Goal: Communication & Community: Share content

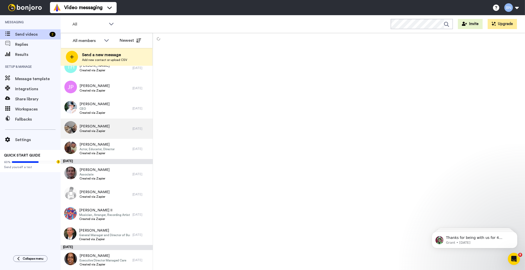
scroll to position [1372, 0]
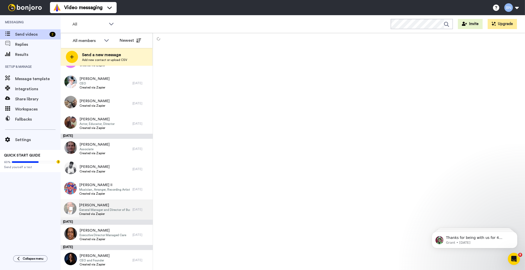
click at [114, 212] on span "Created via Zapier" at bounding box center [104, 214] width 51 height 4
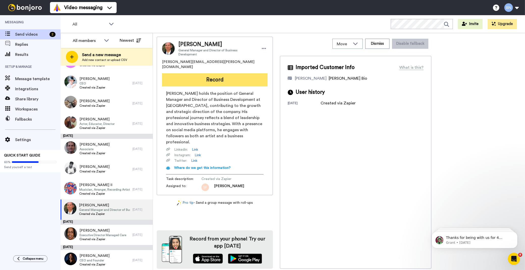
click at [234, 74] on button "Record" at bounding box center [215, 79] width 106 height 13
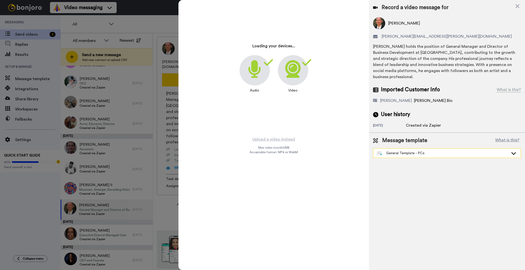
click at [445, 151] on div "General Template - PCs" at bounding box center [448, 153] width 148 height 9
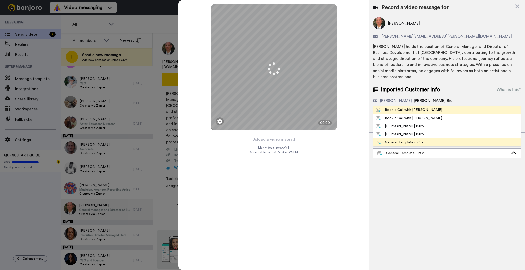
click at [424, 106] on li "Book a Call with [PERSON_NAME]" at bounding box center [447, 110] width 148 height 8
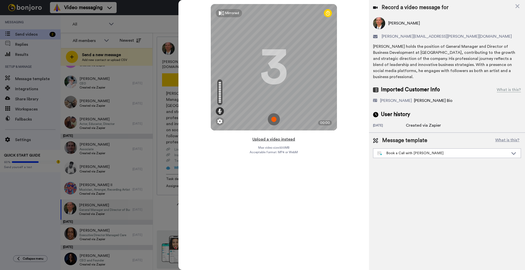
click at [284, 140] on button "Upload a video instead" at bounding box center [274, 139] width 46 height 7
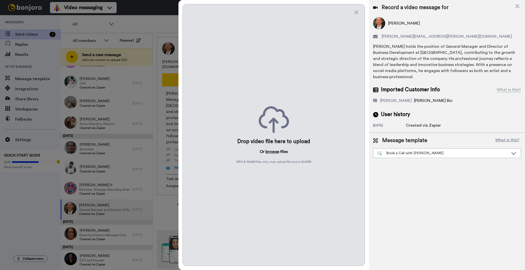
click at [274, 152] on button "browse" at bounding box center [273, 152] width 14 height 6
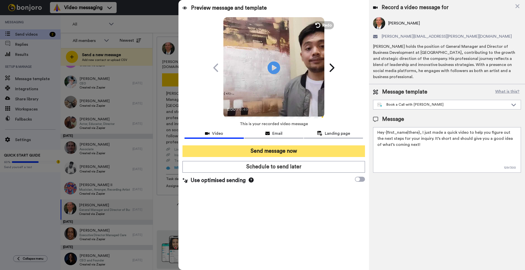
click at [309, 153] on button "Send message now" at bounding box center [274, 151] width 183 height 12
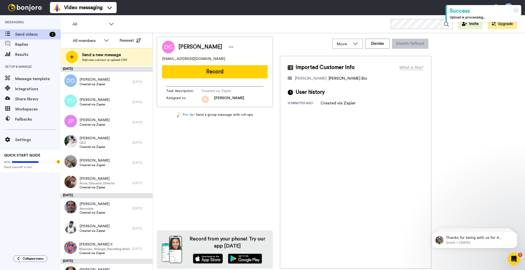
scroll to position [1352, 0]
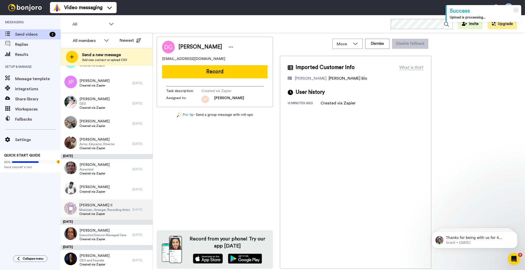
click at [100, 208] on span "Musician, Arranger, Recording Artist, Composer" at bounding box center [104, 210] width 51 height 4
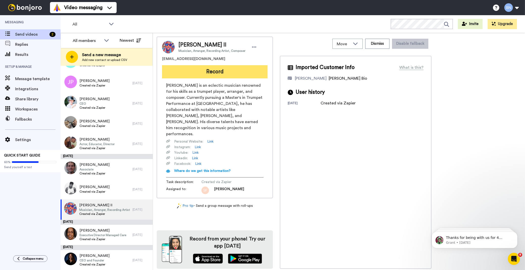
click at [237, 68] on button "Record" at bounding box center [215, 71] width 106 height 13
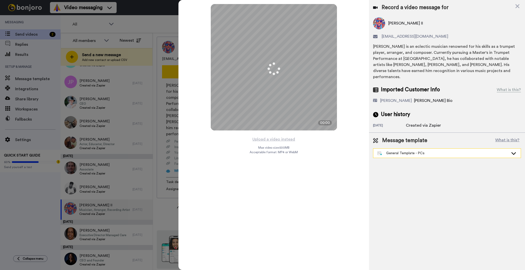
click at [388, 150] on div "General Template - PCs" at bounding box center [448, 153] width 148 height 9
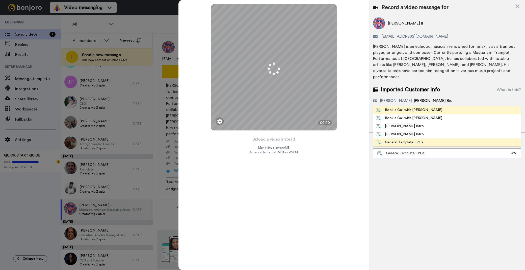
click at [395, 107] on div "Book a Call with Bruce" at bounding box center [409, 109] width 66 height 5
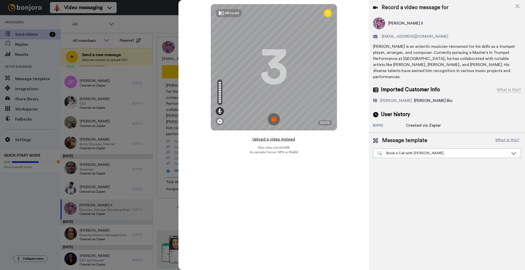
click at [276, 138] on button "Upload a video instead" at bounding box center [274, 139] width 46 height 7
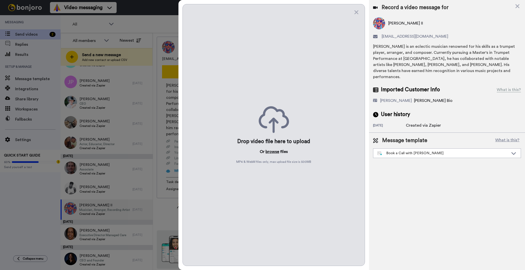
click at [270, 151] on button "browse" at bounding box center [273, 152] width 14 height 6
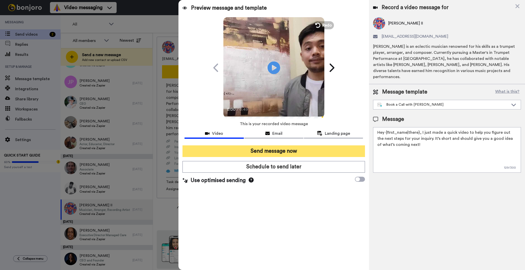
click at [283, 147] on button "Send message now" at bounding box center [274, 151] width 183 height 12
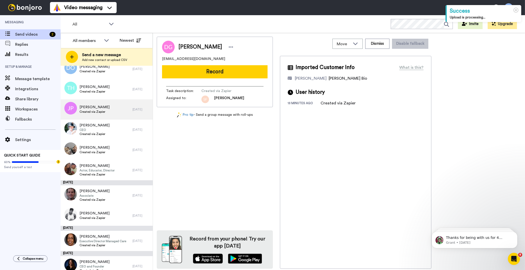
scroll to position [1331, 0]
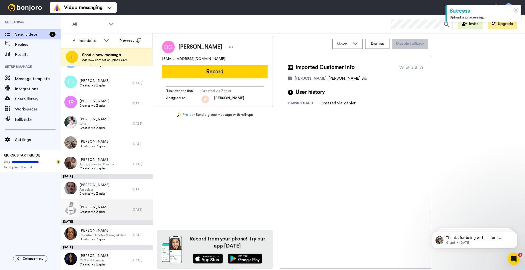
click at [118, 208] on div "Deangelo Mcfarlane Created via Zapier" at bounding box center [97, 209] width 72 height 20
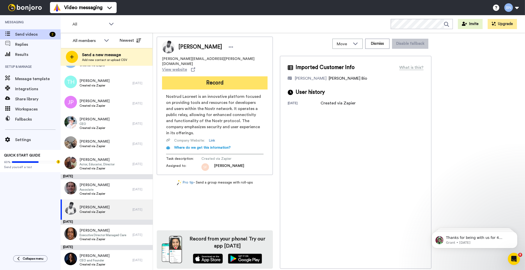
click at [208, 76] on button "Record" at bounding box center [215, 82] width 106 height 13
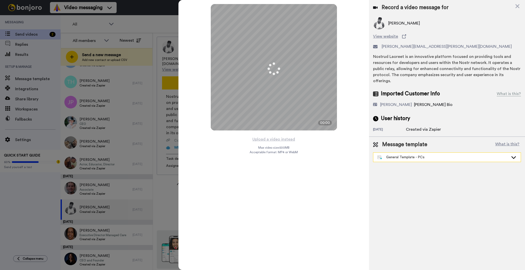
click at [423, 153] on div "General Template - PCs" at bounding box center [448, 157] width 148 height 9
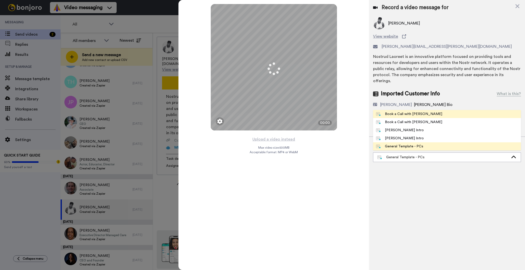
click at [409, 111] on div "Book a Call with [PERSON_NAME]" at bounding box center [409, 113] width 66 height 5
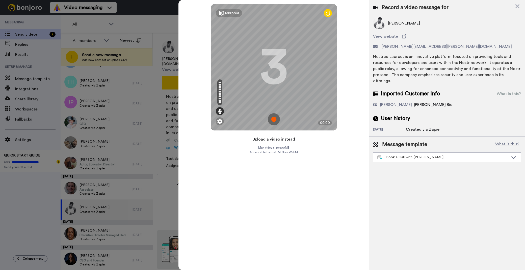
click at [291, 139] on button "Upload a video instead" at bounding box center [274, 139] width 46 height 7
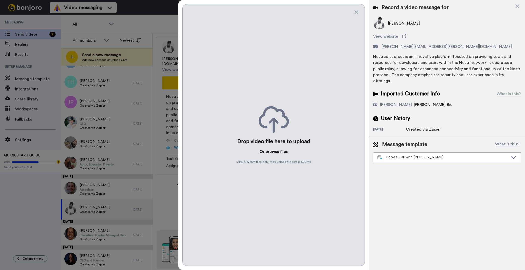
click at [272, 149] on button "browse" at bounding box center [273, 152] width 14 height 6
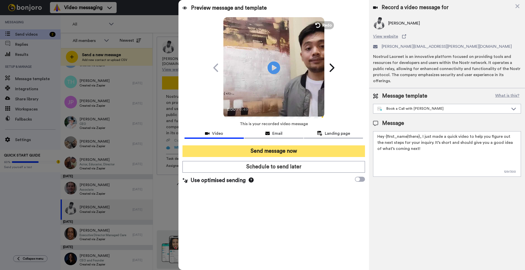
click at [293, 148] on button "Send message now" at bounding box center [274, 151] width 183 height 12
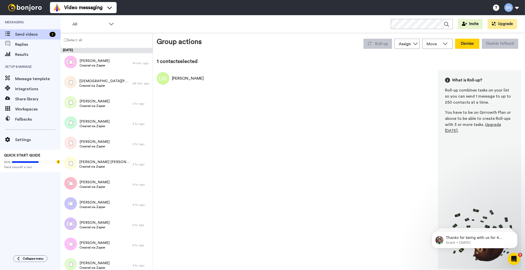
click at [461, 43] on button "Dismiss" at bounding box center [467, 44] width 24 height 10
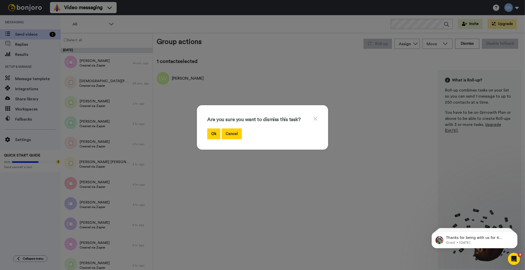
click at [236, 135] on button "Cancel" at bounding box center [232, 133] width 20 height 11
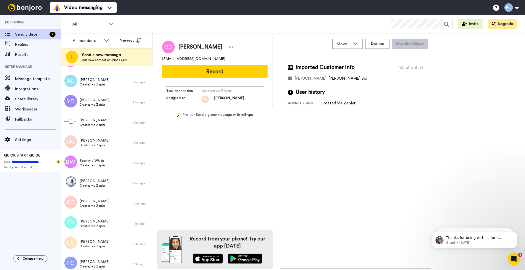
scroll to position [299, 0]
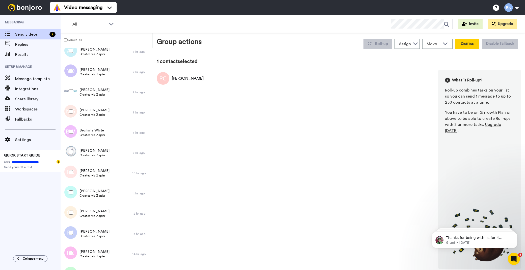
click at [464, 43] on button "Dismiss" at bounding box center [467, 44] width 24 height 10
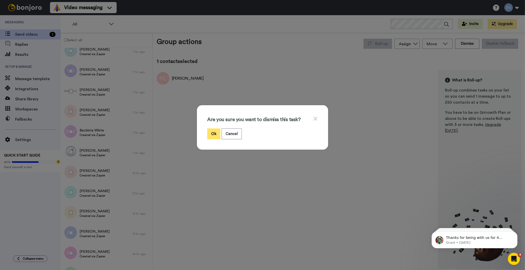
click at [209, 133] on button "Ok" at bounding box center [213, 133] width 13 height 11
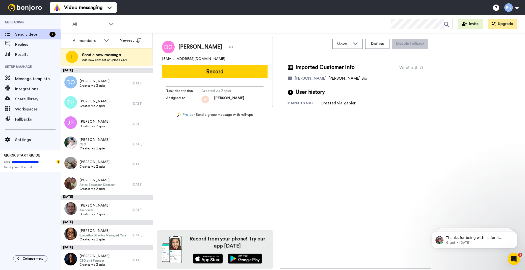
scroll to position [1291, 0]
click at [113, 182] on span "Actor, Educator, Director" at bounding box center [97, 184] width 35 height 4
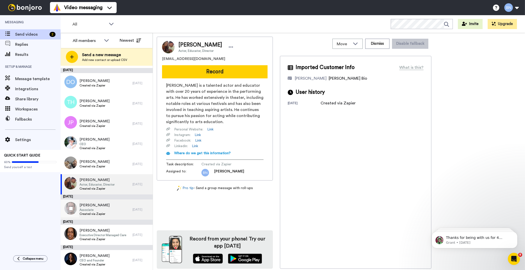
click at [88, 208] on span "Associate" at bounding box center [95, 210] width 30 height 4
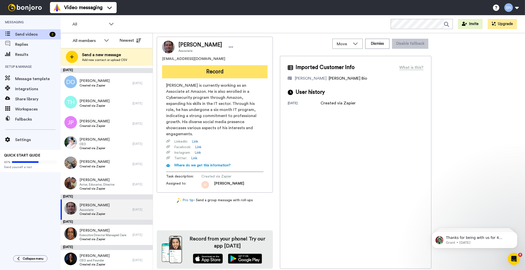
click at [234, 75] on button "Record" at bounding box center [215, 71] width 106 height 13
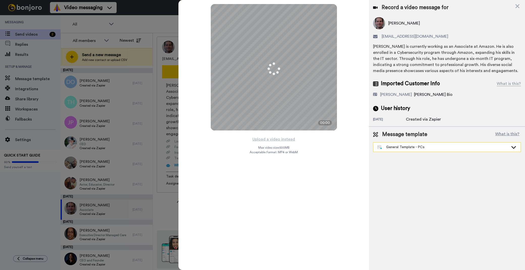
click at [399, 147] on div "General Template - PCs" at bounding box center [443, 146] width 131 height 5
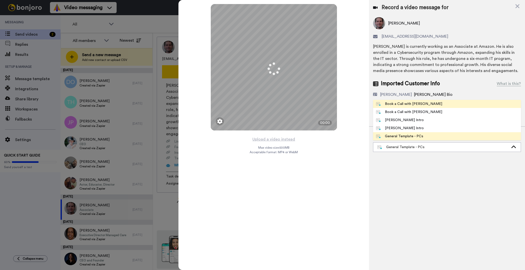
click at [423, 106] on li "Book a Call with Bruce" at bounding box center [447, 104] width 148 height 8
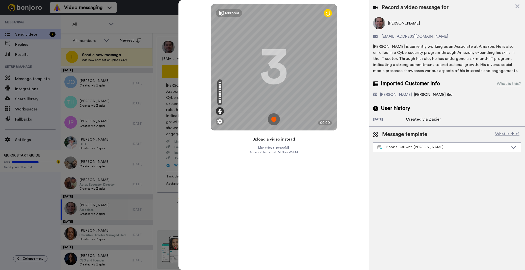
click at [272, 139] on button "Upload a video instead" at bounding box center [274, 139] width 46 height 7
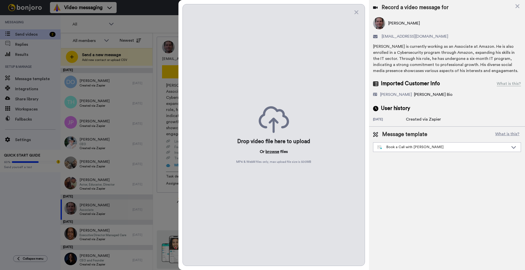
click at [277, 151] on button "browse" at bounding box center [273, 152] width 14 height 6
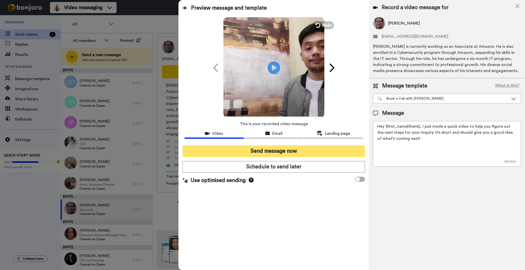
click at [284, 149] on button "Send message now" at bounding box center [274, 151] width 183 height 12
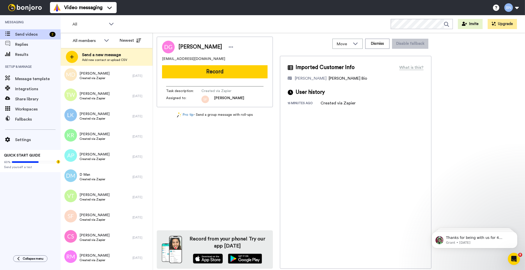
scroll to position [1266, 0]
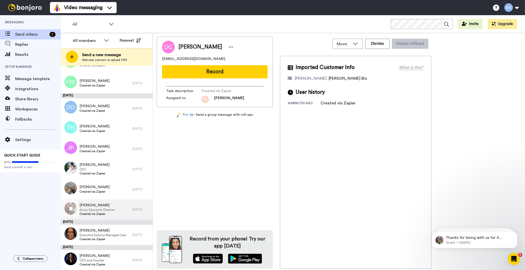
click at [102, 212] on span "Created via Zapier" at bounding box center [97, 214] width 35 height 4
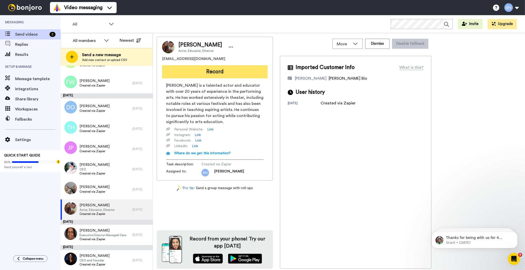
click at [220, 70] on button "Record" at bounding box center [215, 71] width 106 height 13
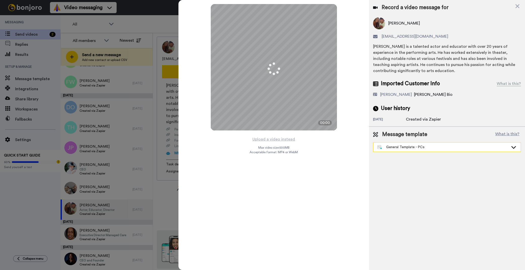
click at [424, 149] on div "General Template - PCs" at bounding box center [443, 146] width 131 height 5
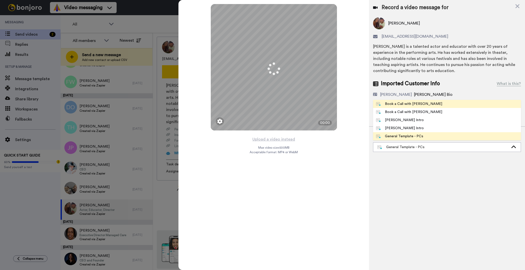
click at [420, 105] on div "Book a Call with Bruce" at bounding box center [409, 103] width 66 height 5
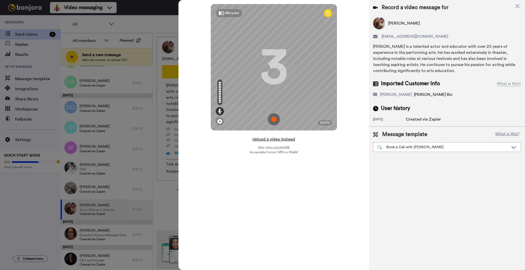
click at [279, 141] on button "Upload a video instead" at bounding box center [274, 139] width 46 height 7
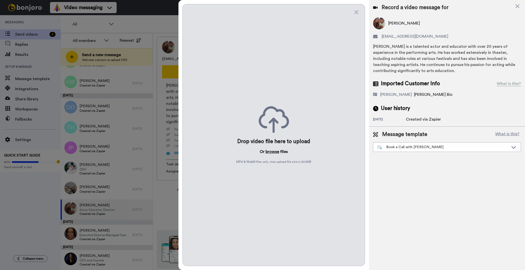
click at [271, 150] on button "browse" at bounding box center [273, 152] width 14 height 6
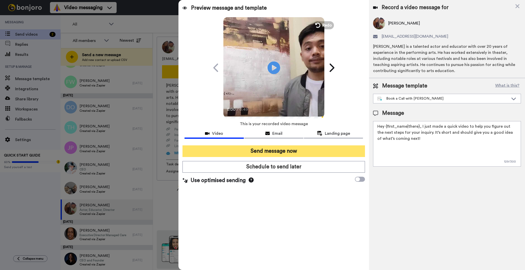
click at [246, 151] on button "Send message now" at bounding box center [274, 151] width 183 height 12
